Goal: Transaction & Acquisition: Purchase product/service

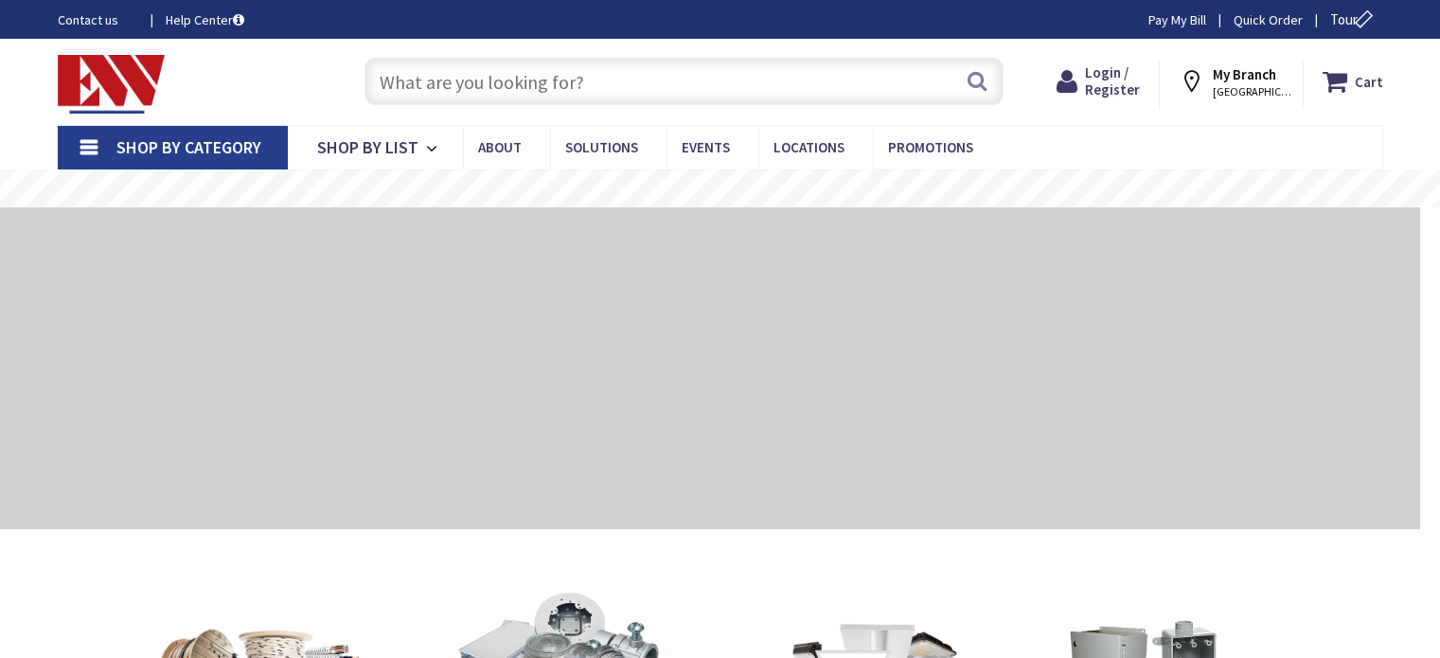
drag, startPoint x: 0, startPoint y: 0, endPoint x: 422, endPoint y: 73, distance: 428.5
click at [422, 73] on input "text" at bounding box center [683, 81] width 639 height 47
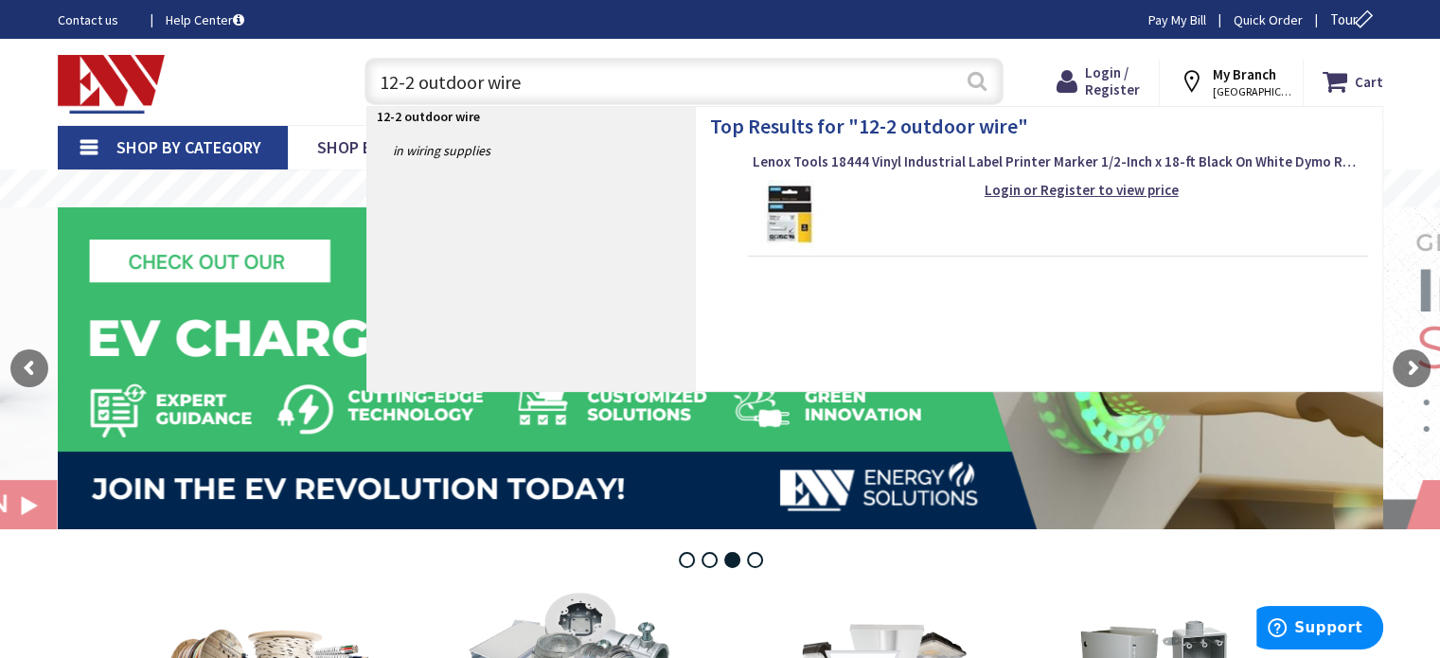
type input "12-2 outdoor wire"
click at [974, 84] on button "Search" at bounding box center [977, 81] width 25 height 43
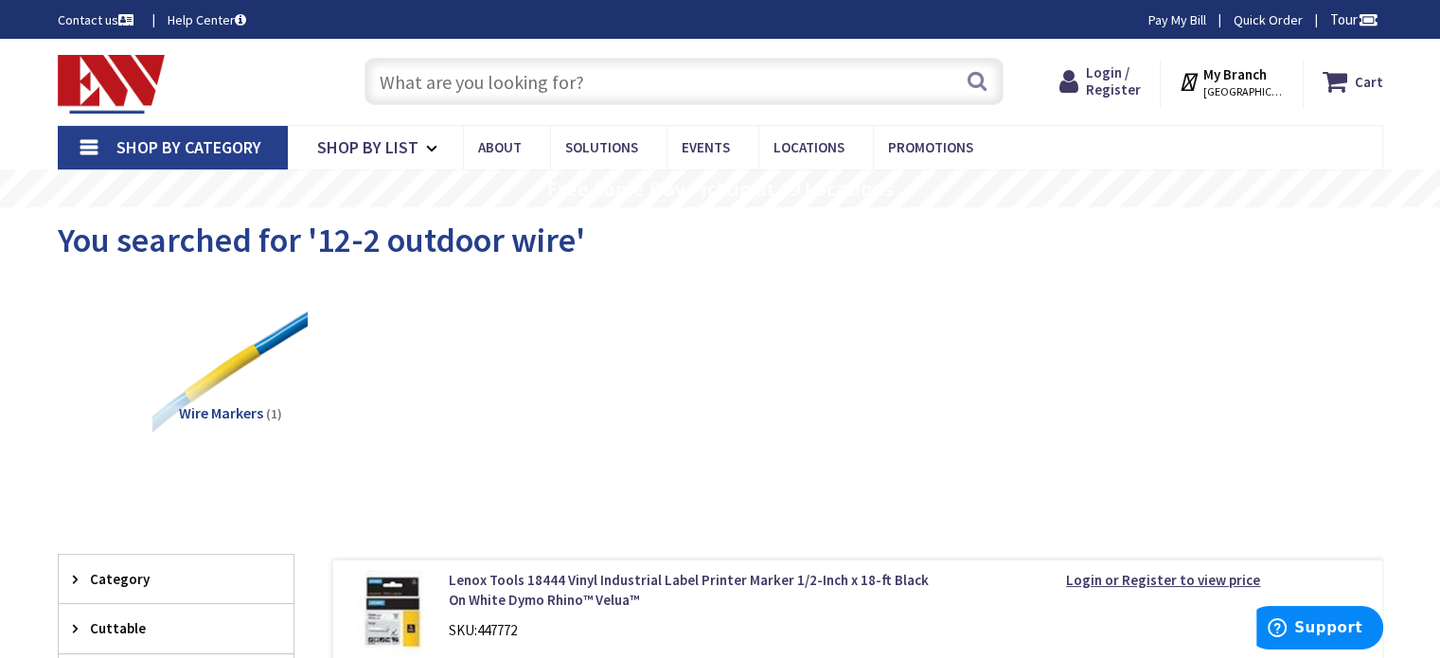
click at [408, 82] on input "text" at bounding box center [683, 81] width 639 height 47
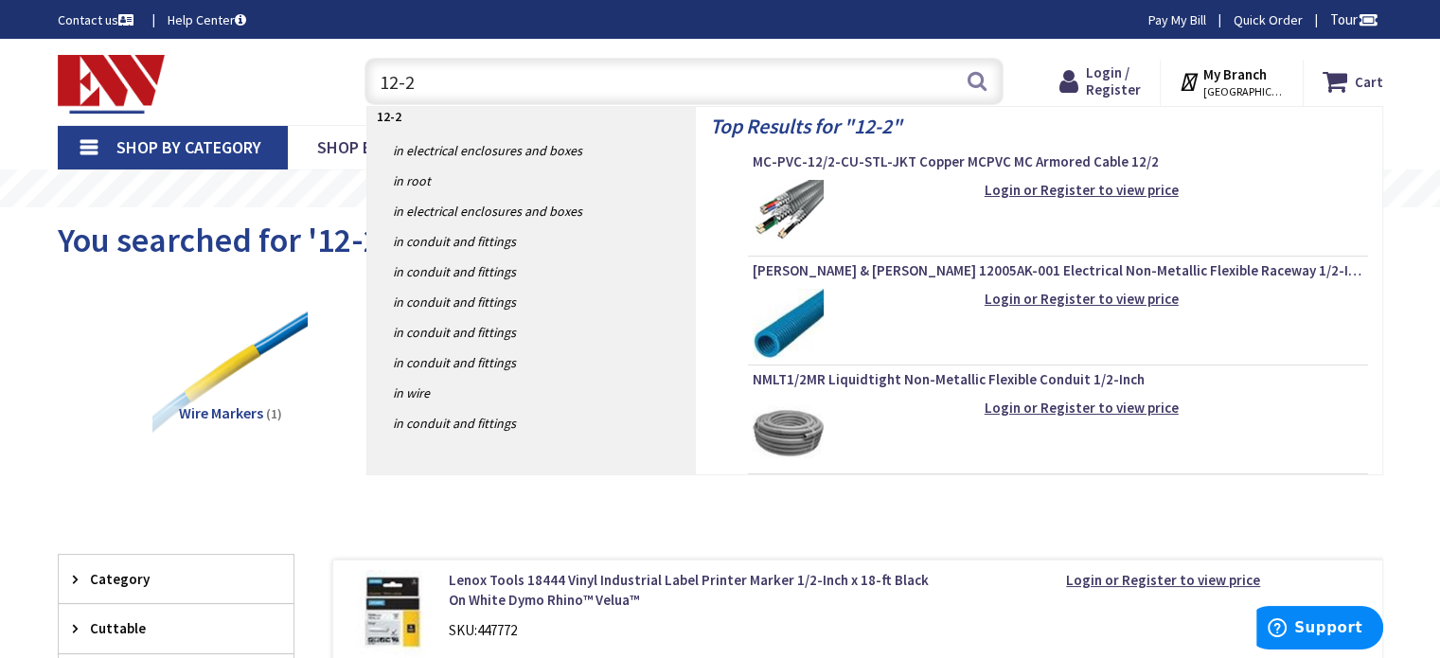
type input "12-2"
click at [807, 204] on img at bounding box center [788, 215] width 71 height 71
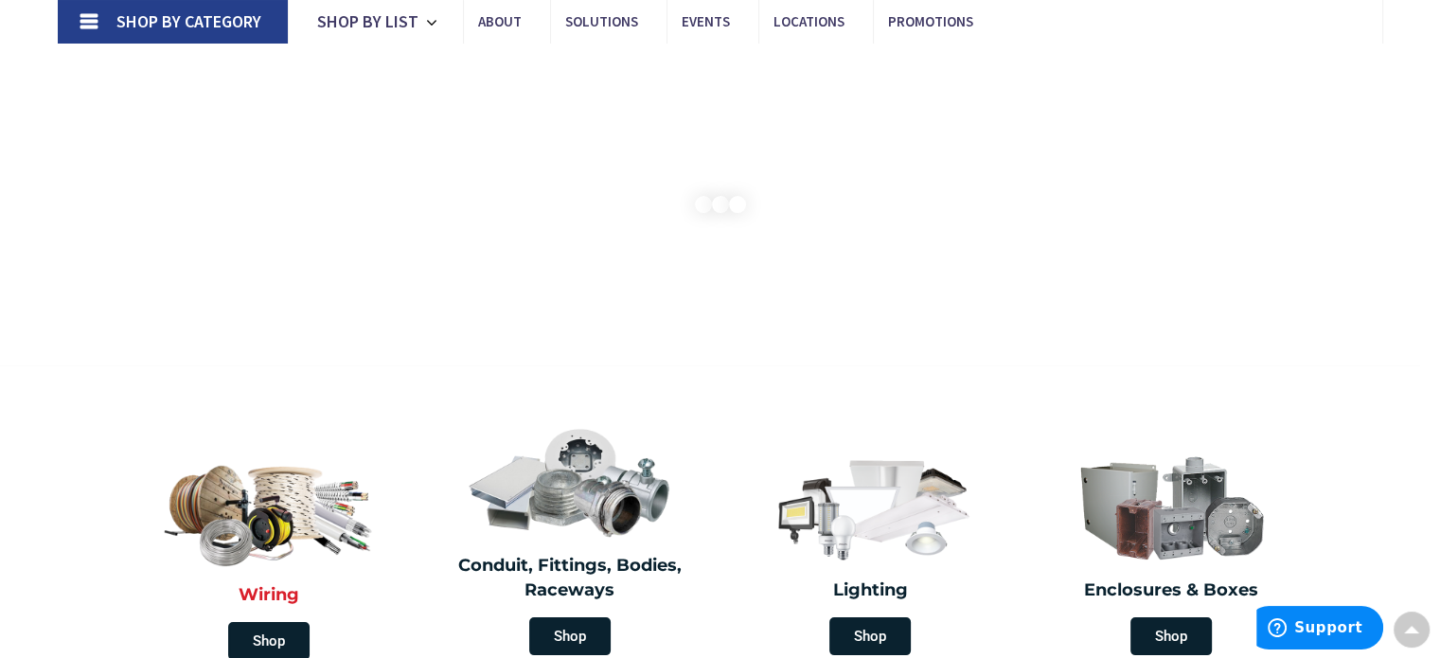
scroll to position [379, 0]
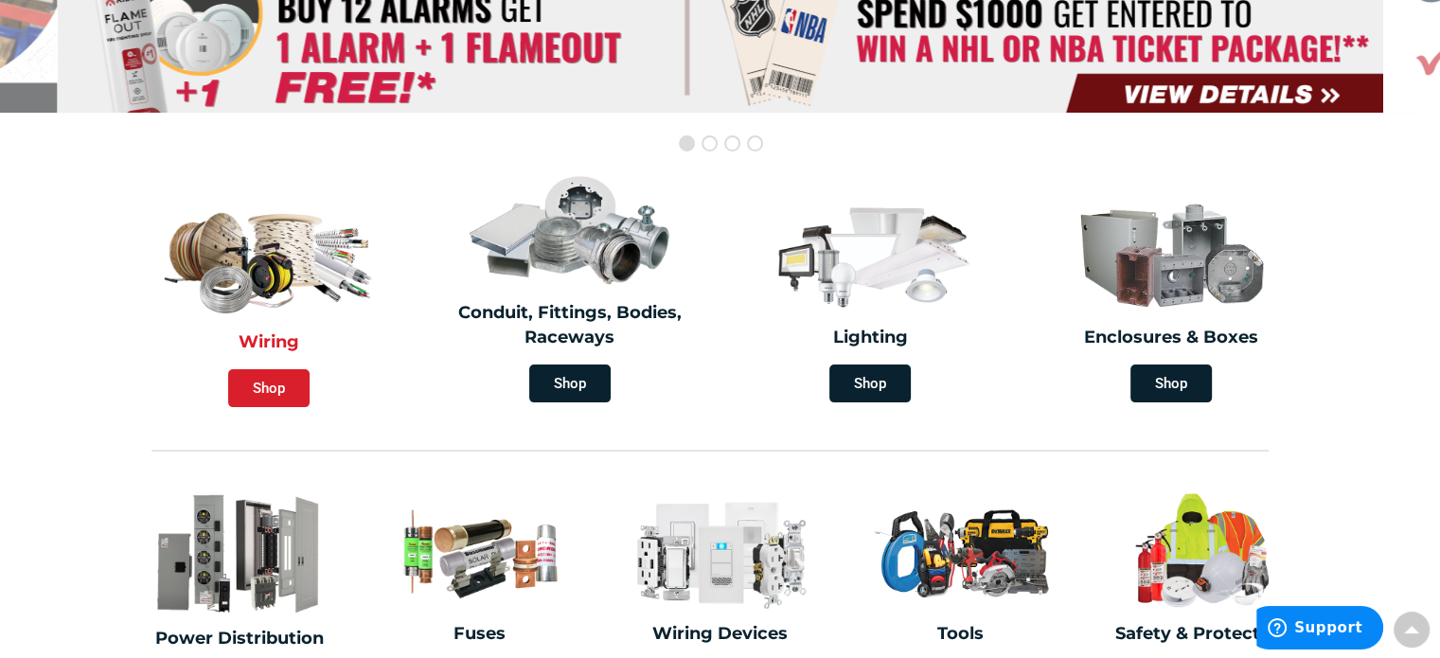
click at [278, 388] on span "Shop" at bounding box center [268, 388] width 81 height 38
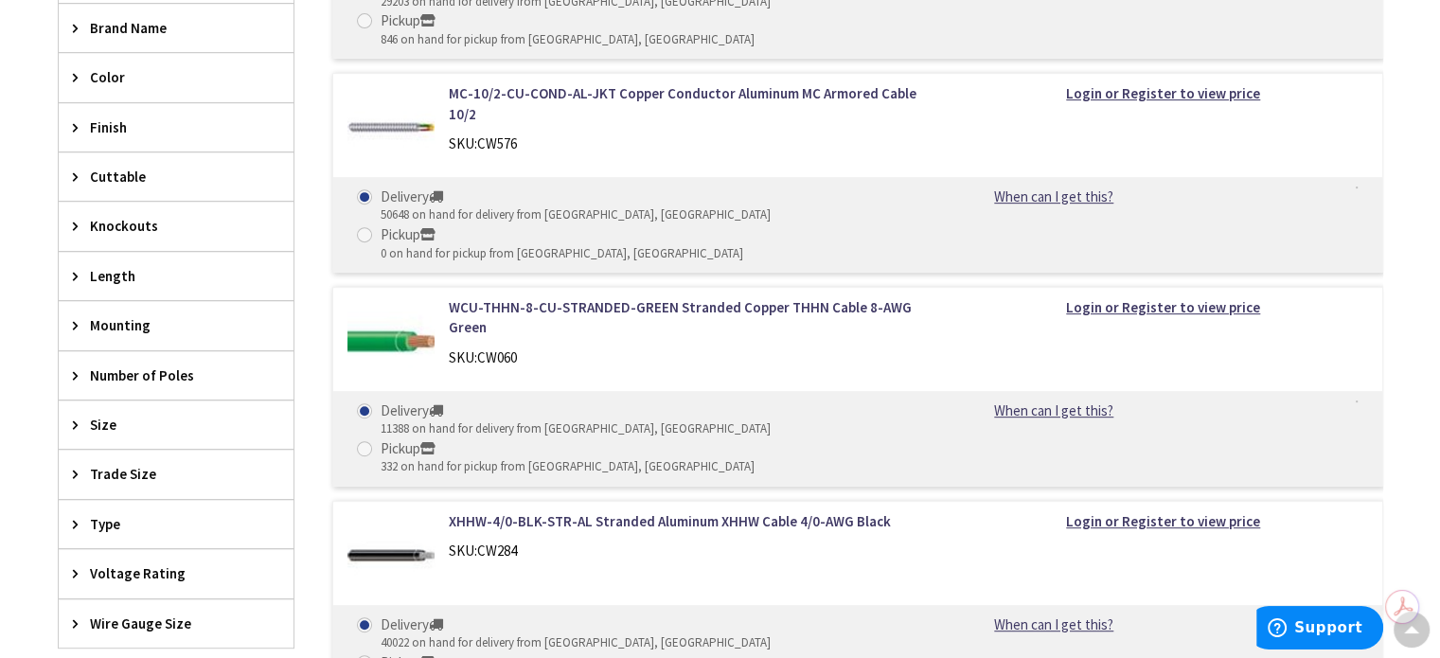
scroll to position [883, 0]
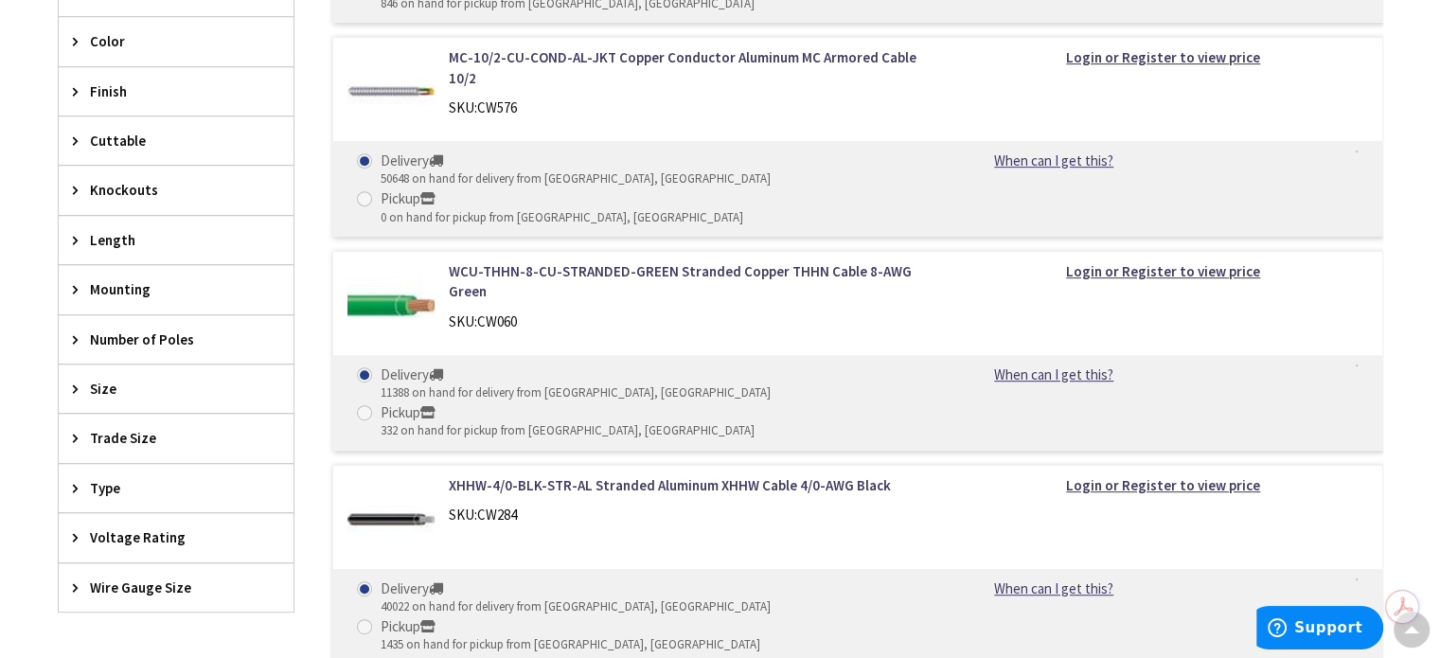
click at [105, 384] on span "Size" at bounding box center [167, 389] width 154 height 20
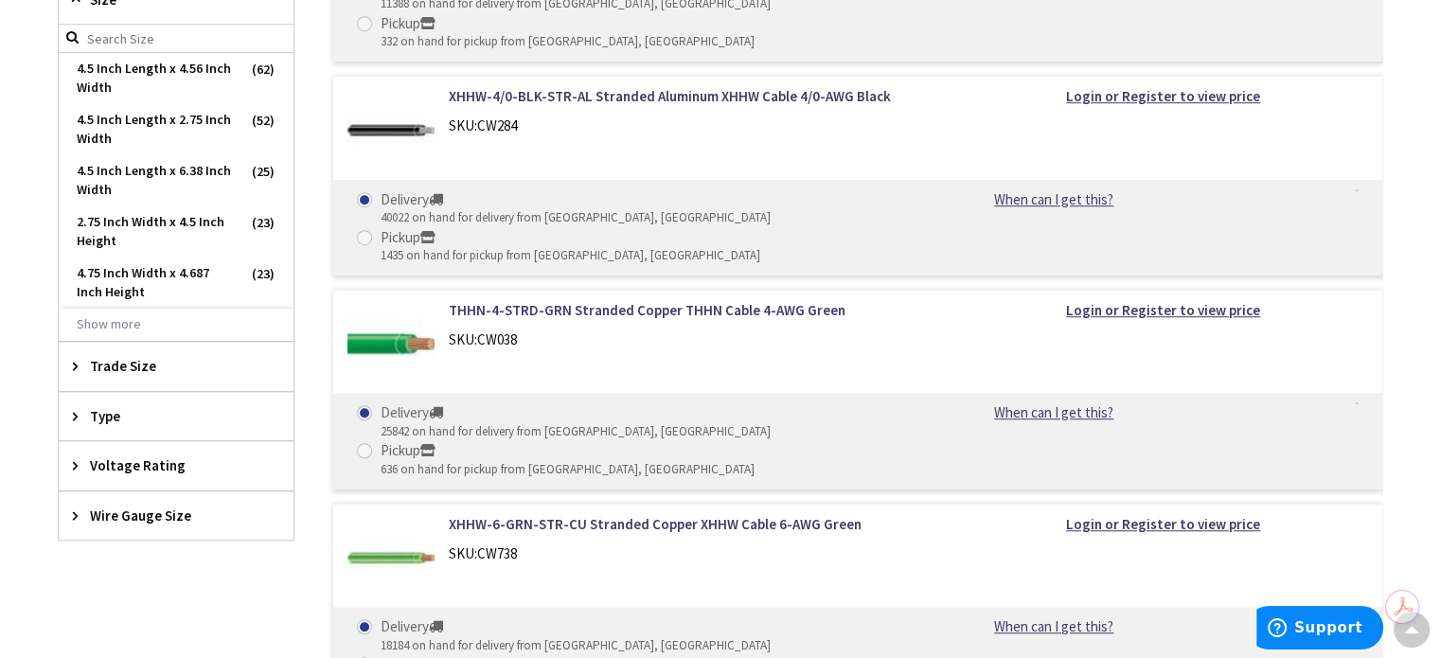
scroll to position [1136, 0]
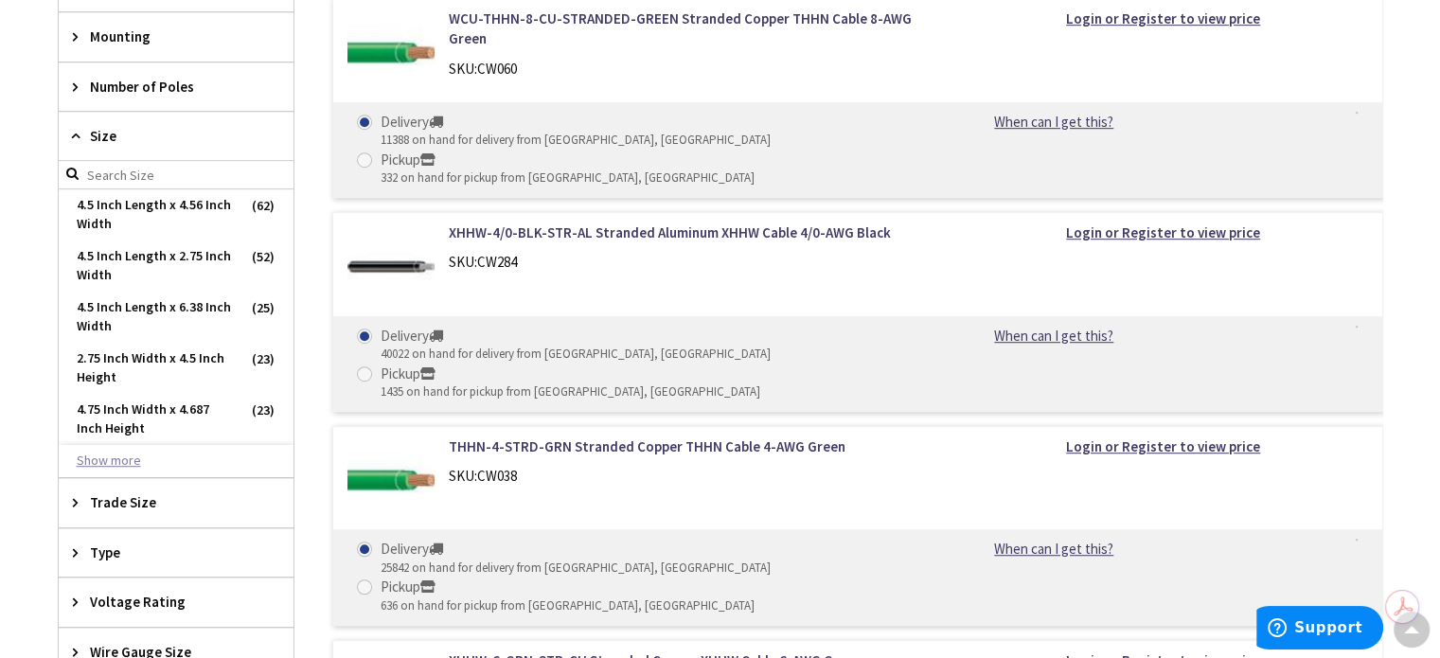
click at [115, 460] on button "Show more" at bounding box center [176, 461] width 235 height 32
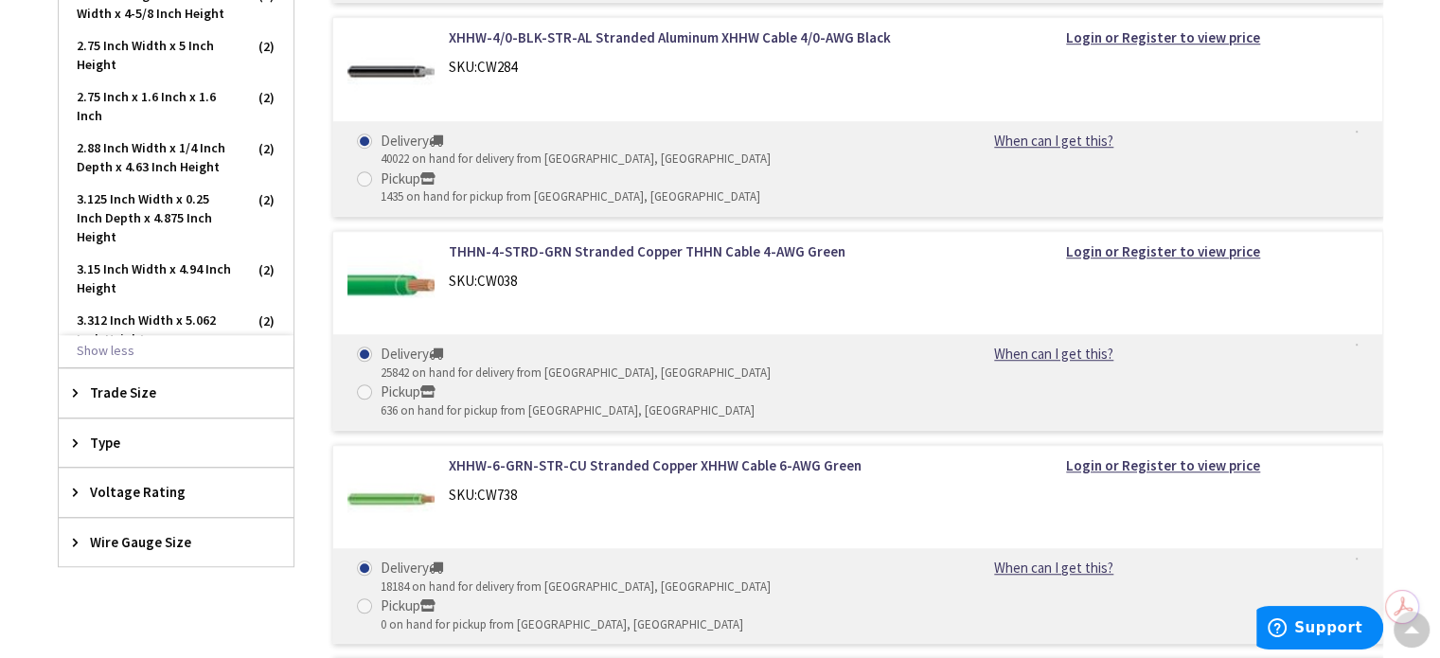
scroll to position [1388, 0]
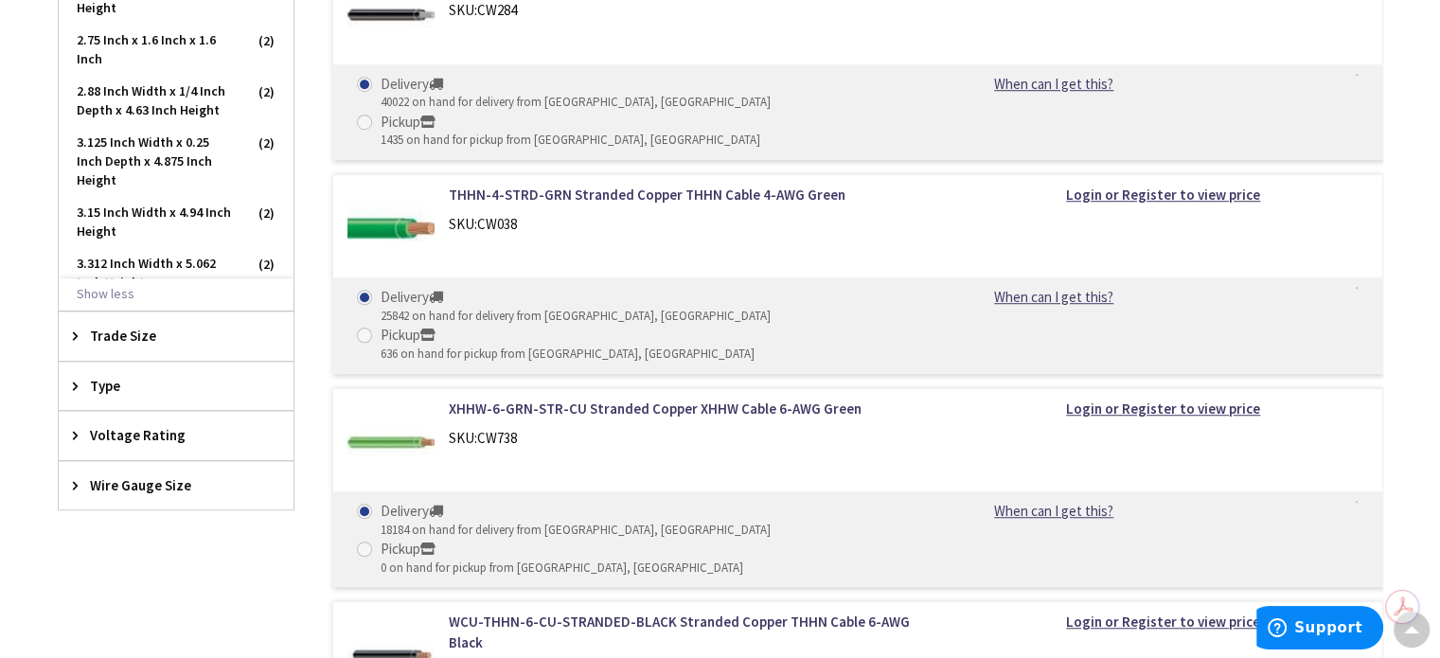
click at [150, 476] on span "Wire Gauge Size" at bounding box center [167, 485] width 154 height 20
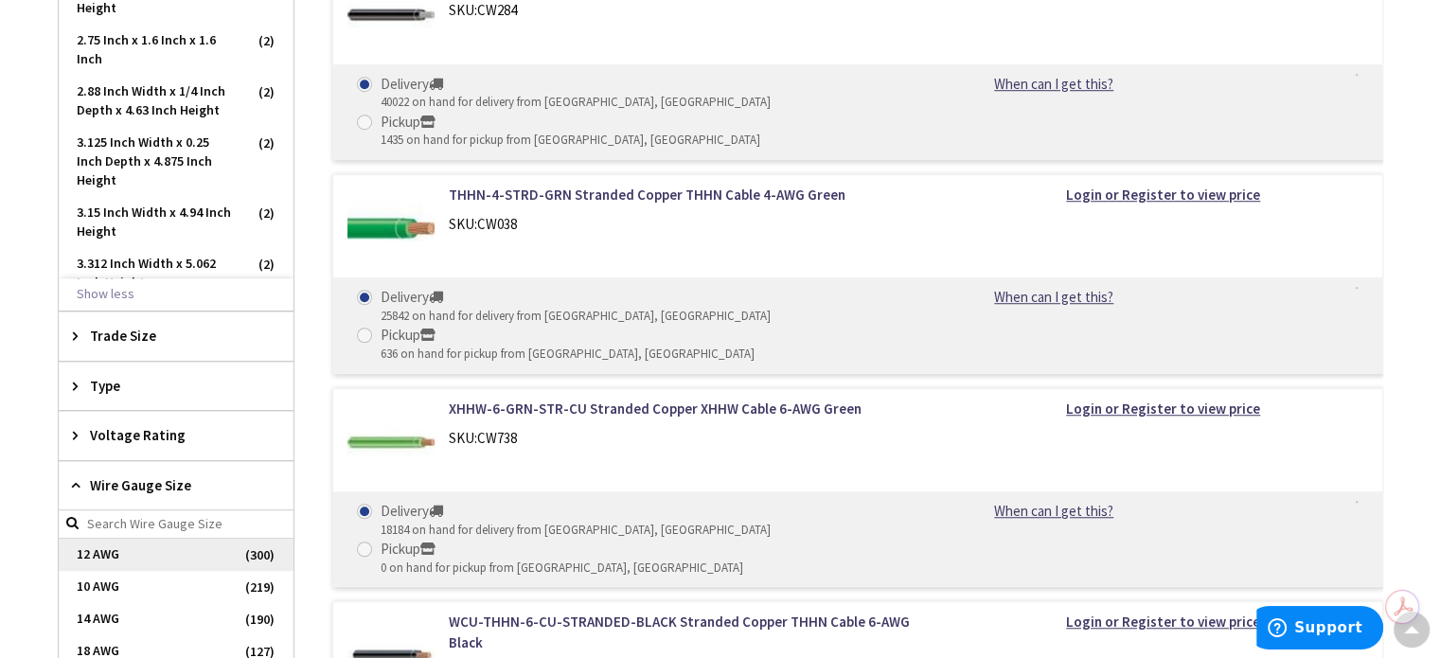
click at [114, 544] on span "12 AWG" at bounding box center [176, 555] width 235 height 32
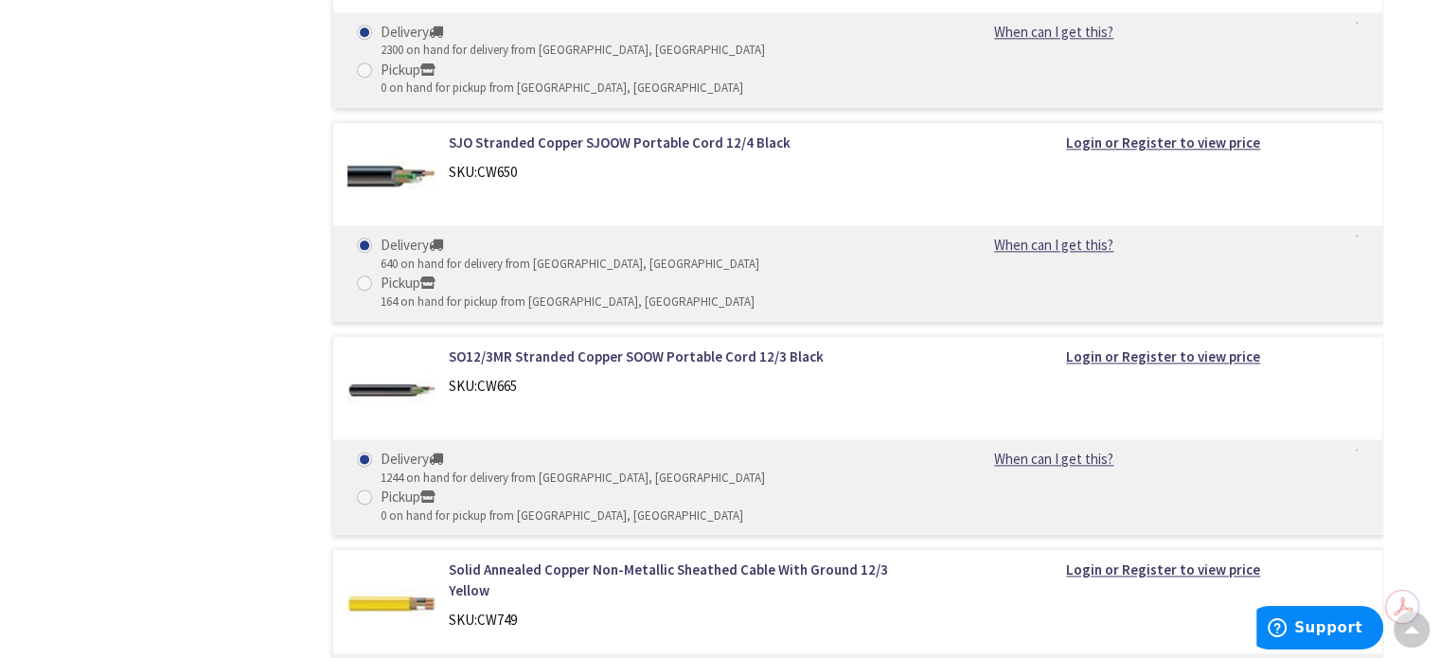
scroll to position [2348, 0]
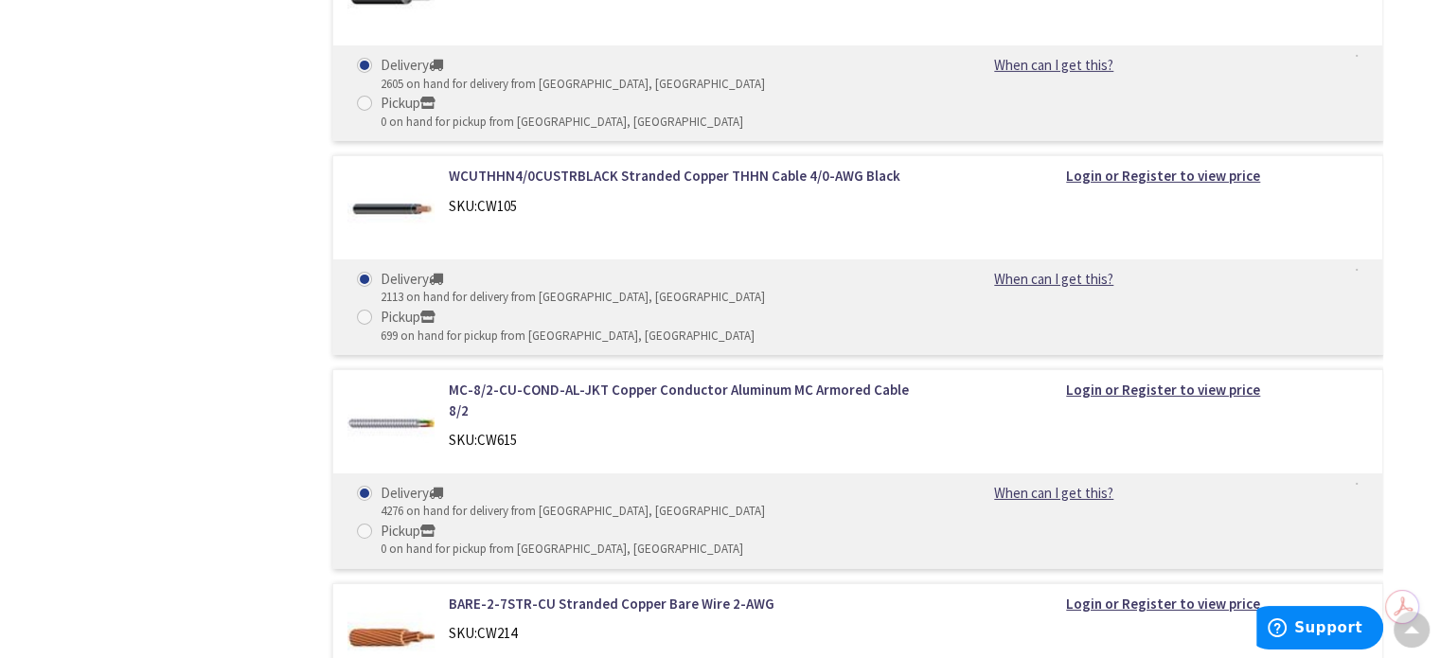
scroll to position [20901, 0]
